Goal: Transaction & Acquisition: Book appointment/travel/reservation

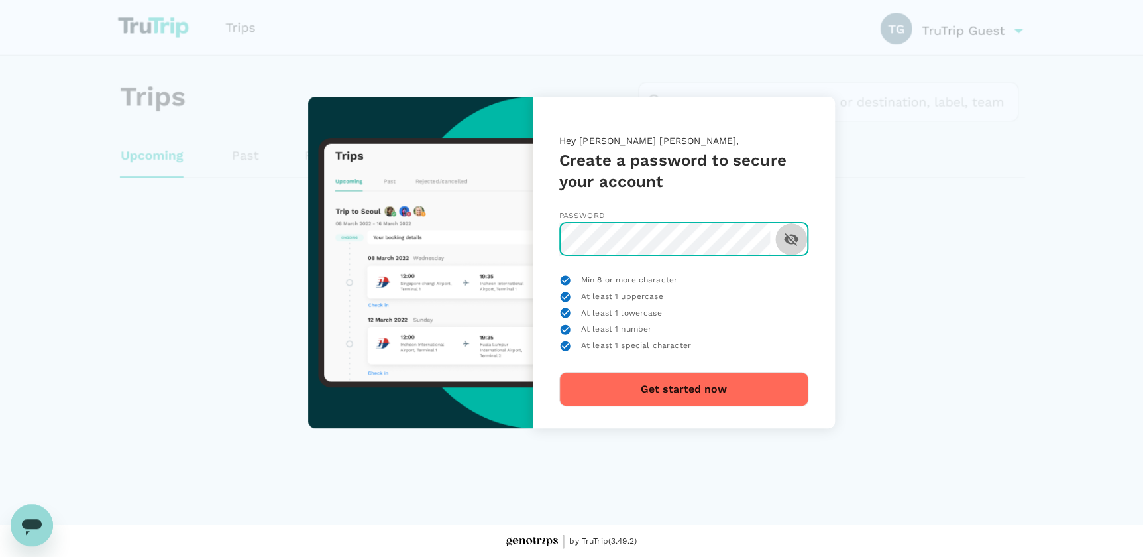
click at [798, 242] on button "toggle password visibility" at bounding box center [791, 239] width 32 height 32
click at [847, 306] on div "Hey [PERSON_NAME] [PERSON_NAME], Create a password to secure your account Passw…" at bounding box center [572, 262] width 604 height 331
click at [619, 381] on button "Get started now" at bounding box center [683, 389] width 249 height 34
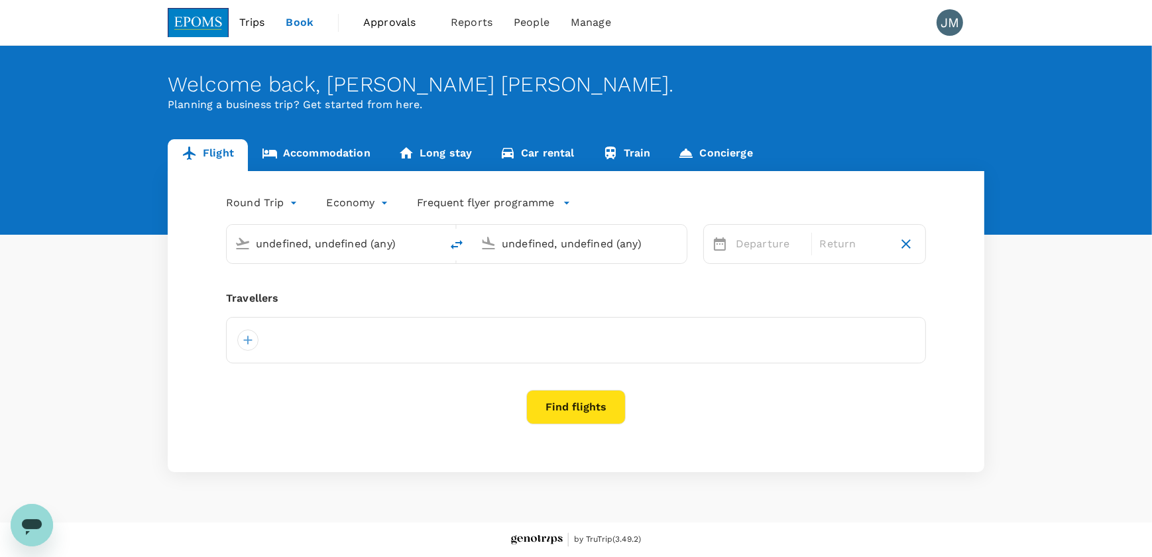
type input "Kota Kinabalu Intl (BKI)"
type input "Kuching Intl (KCH)"
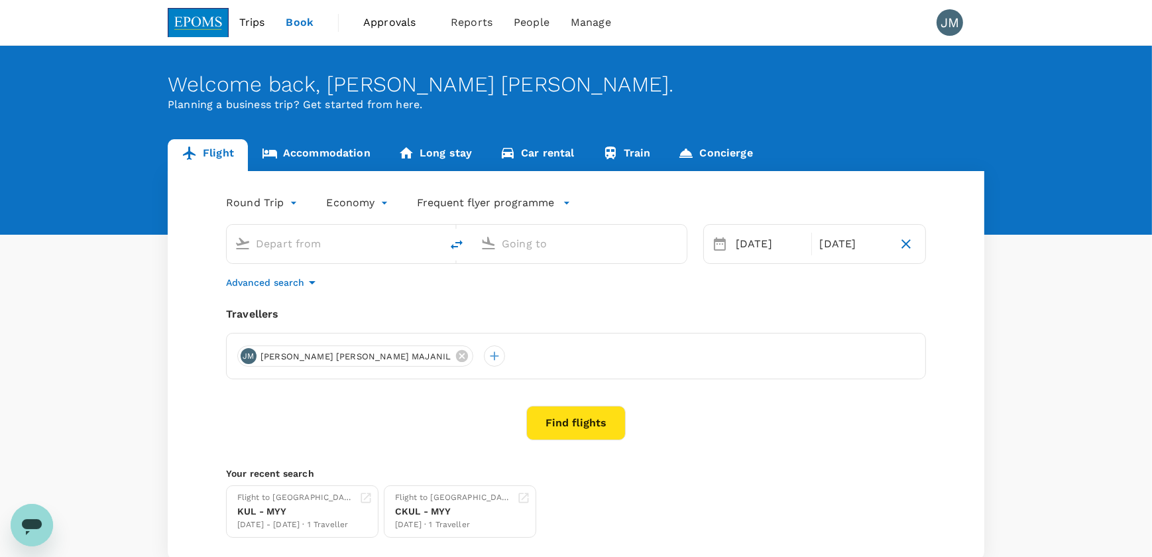
type input "Kota Kinabalu Intl (BKI)"
type input "Kuching Intl (KCH)"
